Goal: Information Seeking & Learning: Learn about a topic

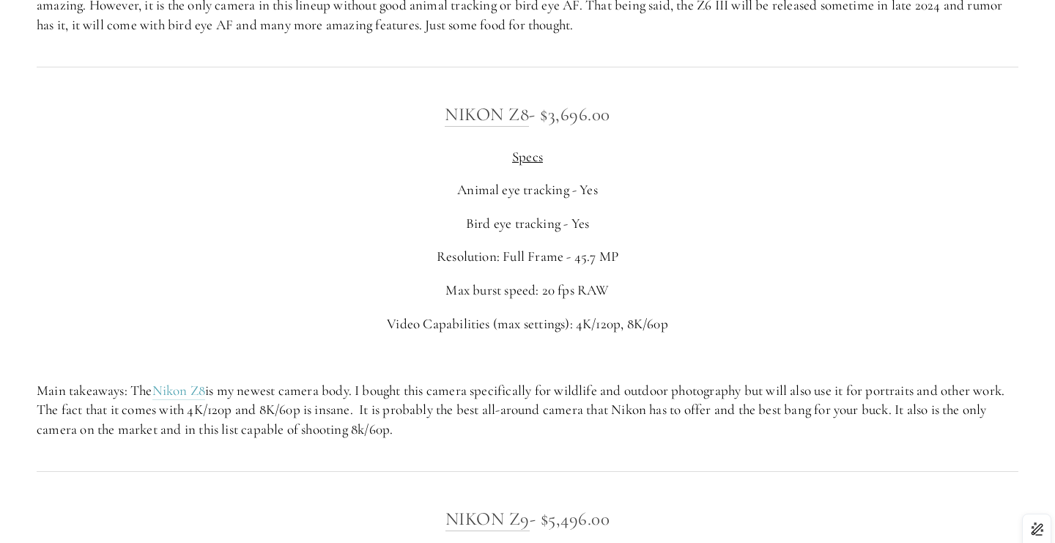
scroll to position [2742, 0]
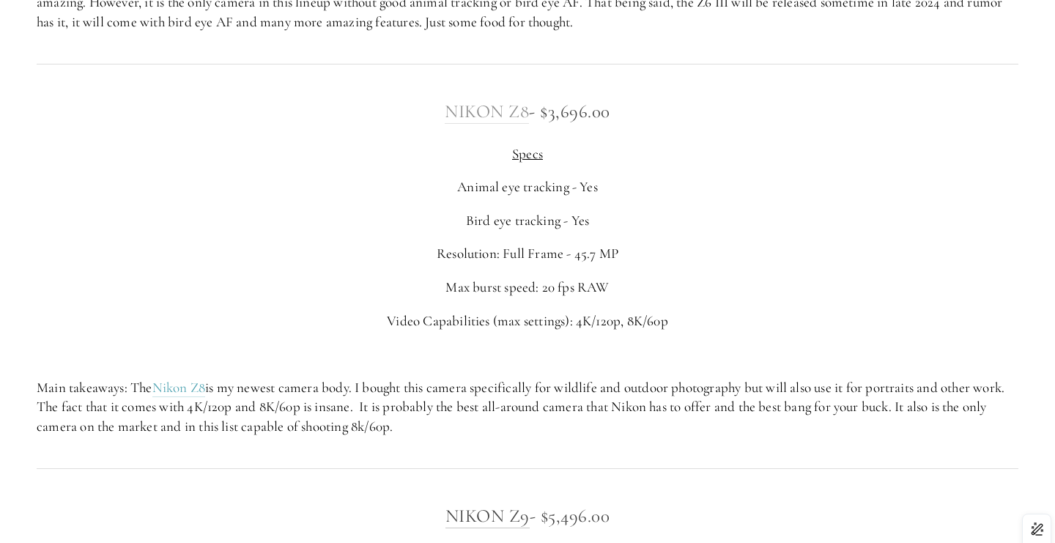
click at [468, 108] on link "Nikon Z8" at bounding box center [487, 111] width 84 height 23
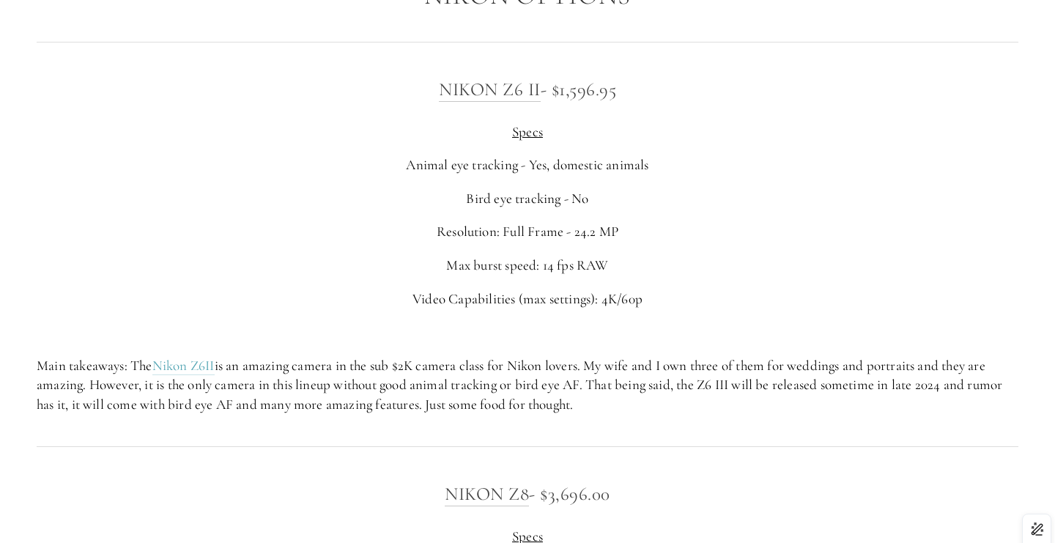
scroll to position [2343, 0]
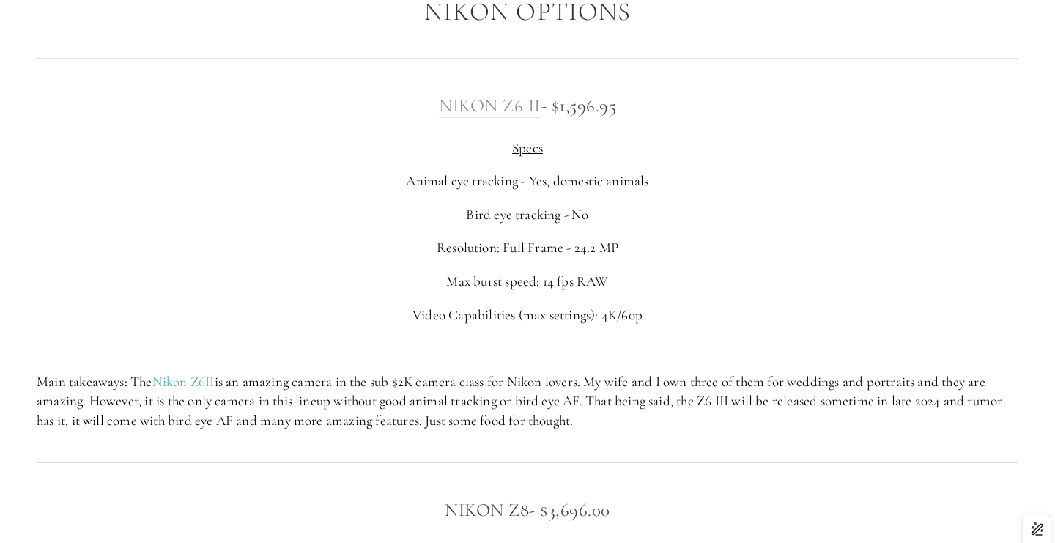
click at [534, 104] on link "Nikon Z6 II" at bounding box center [490, 105] width 102 height 23
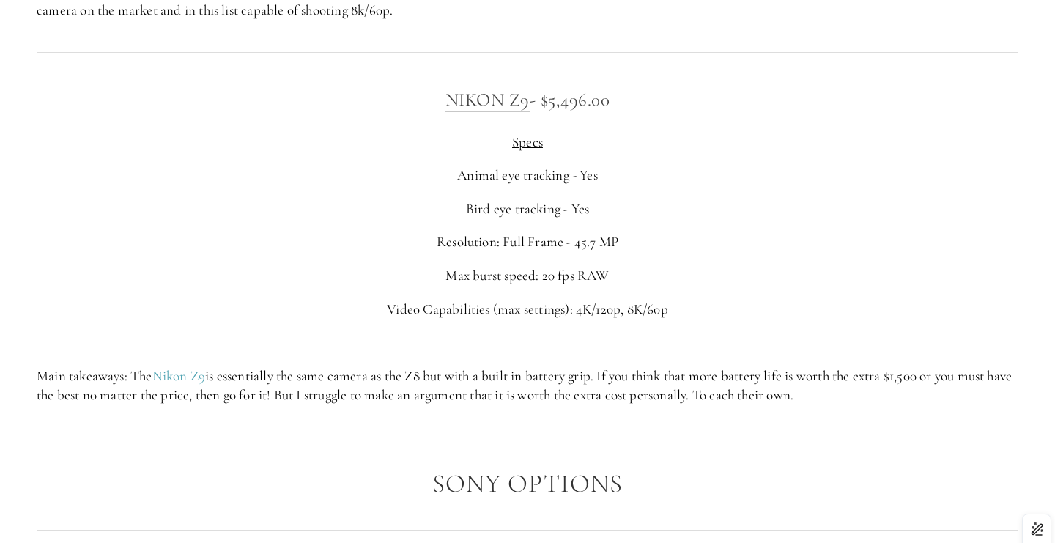
scroll to position [3155, 0]
